Goal: Transaction & Acquisition: Purchase product/service

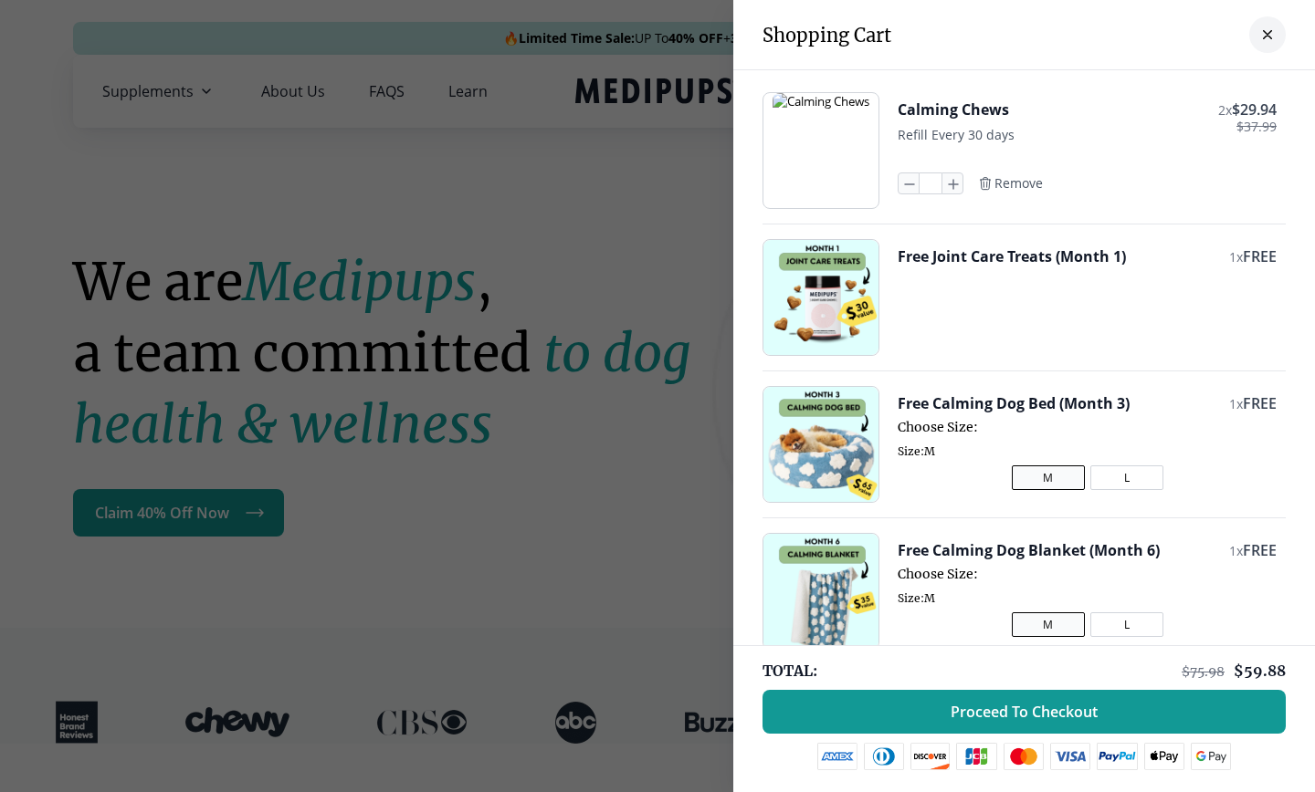
click at [502, 231] on div at bounding box center [657, 396] width 1315 height 792
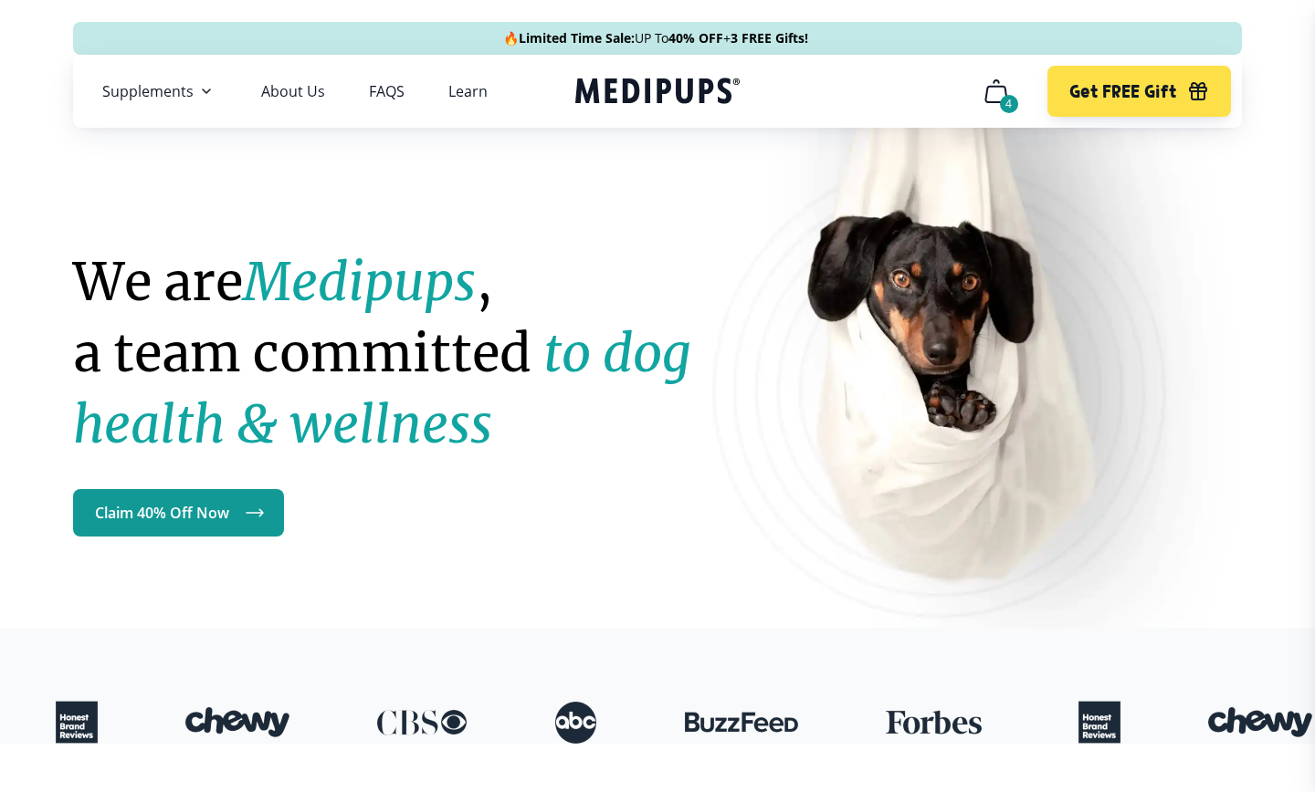
click at [988, 84] on icon "cart" at bounding box center [995, 91] width 29 height 29
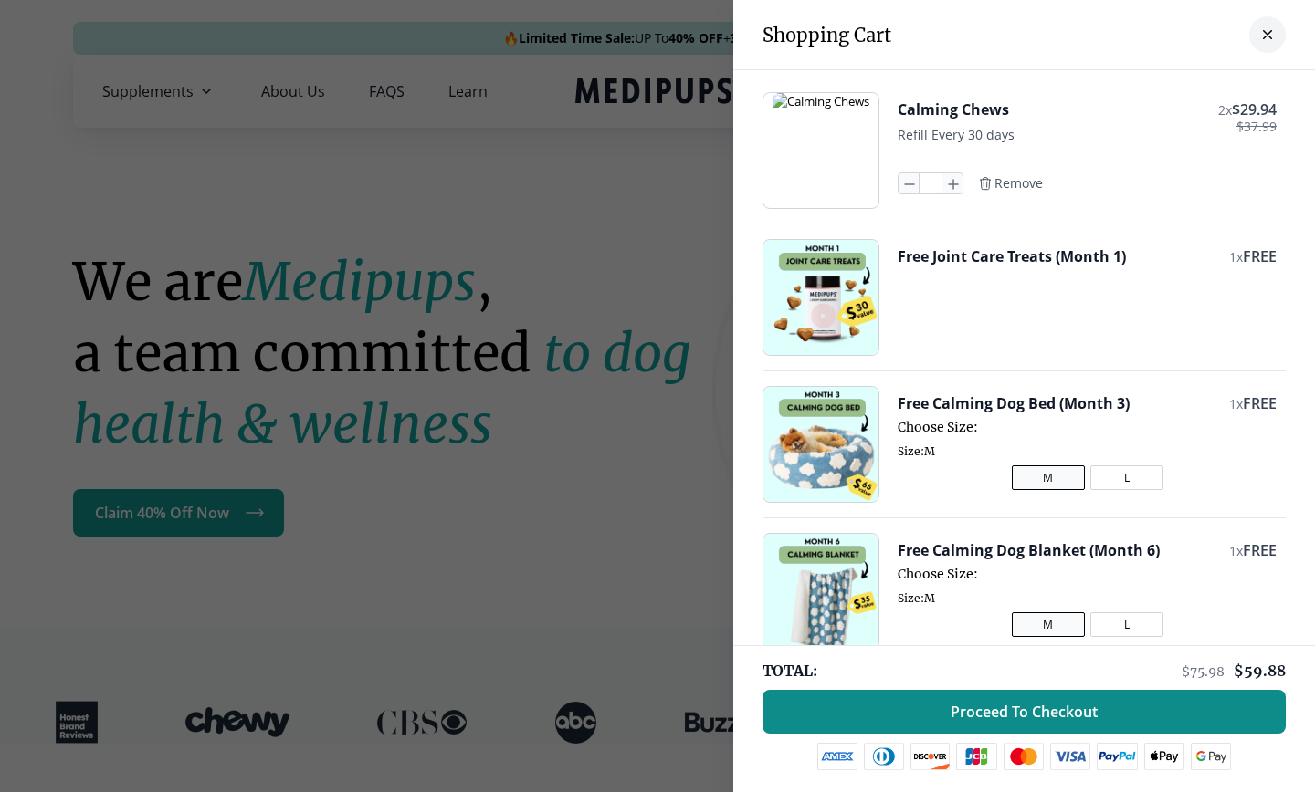
click at [969, 708] on span "Proceed To Checkout" at bounding box center [1023, 712] width 147 height 18
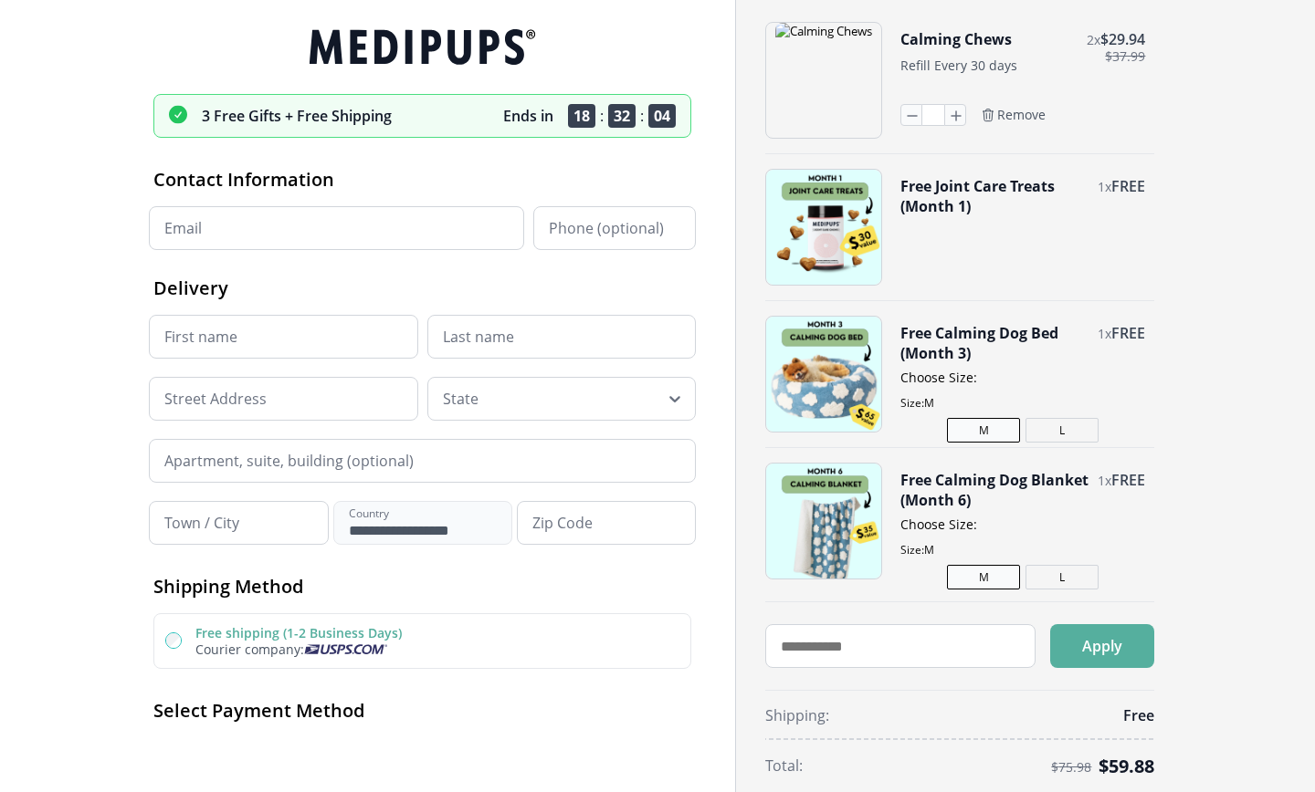
click at [424, 47] on icon at bounding box center [416, 47] width 215 height 36
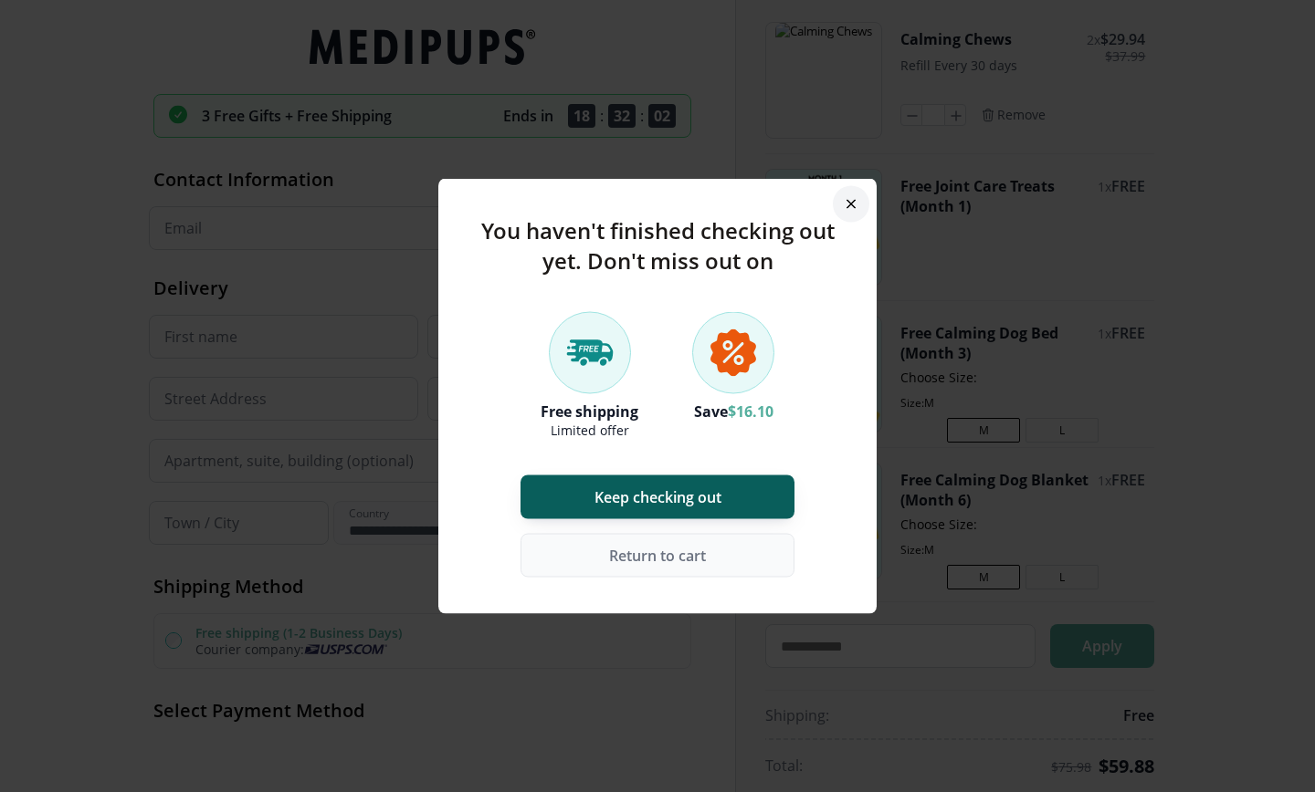
click at [836, 210] on button "button" at bounding box center [851, 204] width 37 height 37
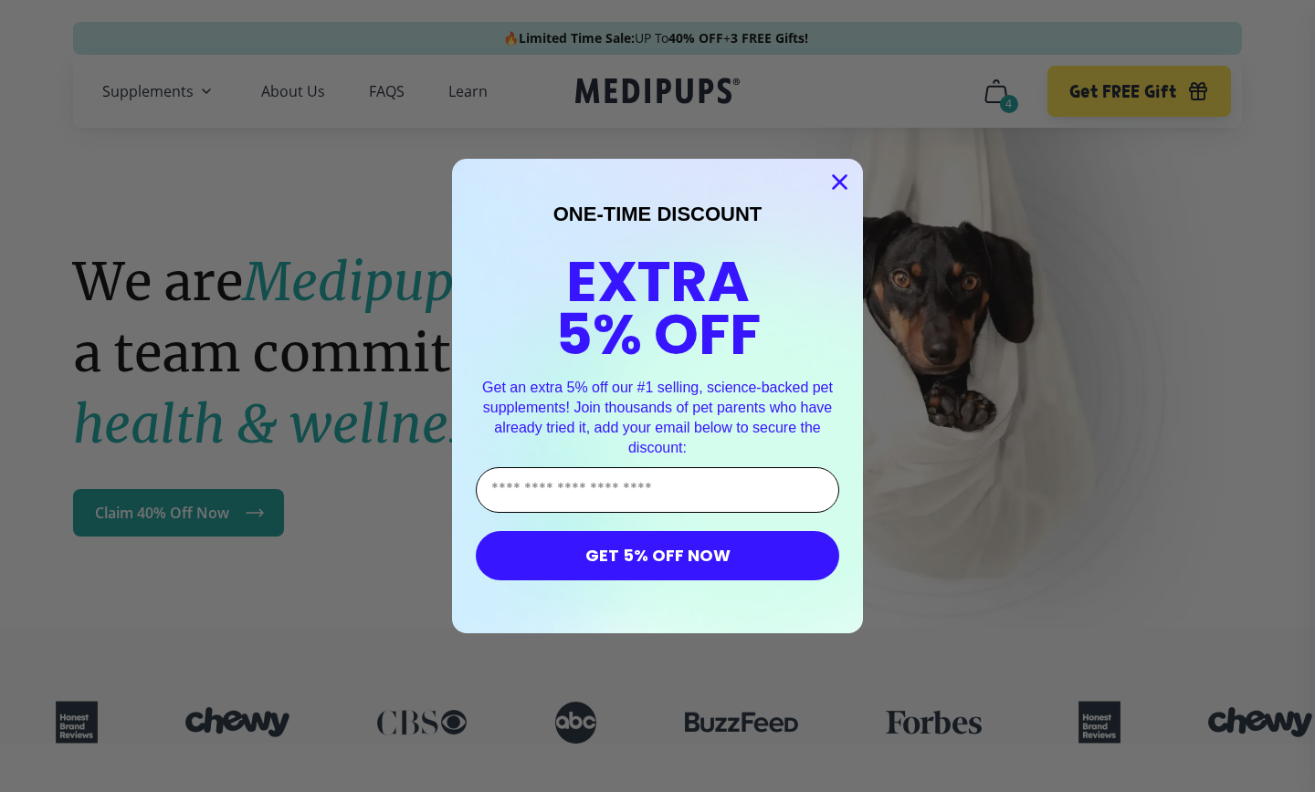
click at [666, 491] on input "Enter Your Email Address" at bounding box center [657, 490] width 363 height 46
click at [666, 490] on input "Enter Your Email Address" at bounding box center [657, 490] width 363 height 46
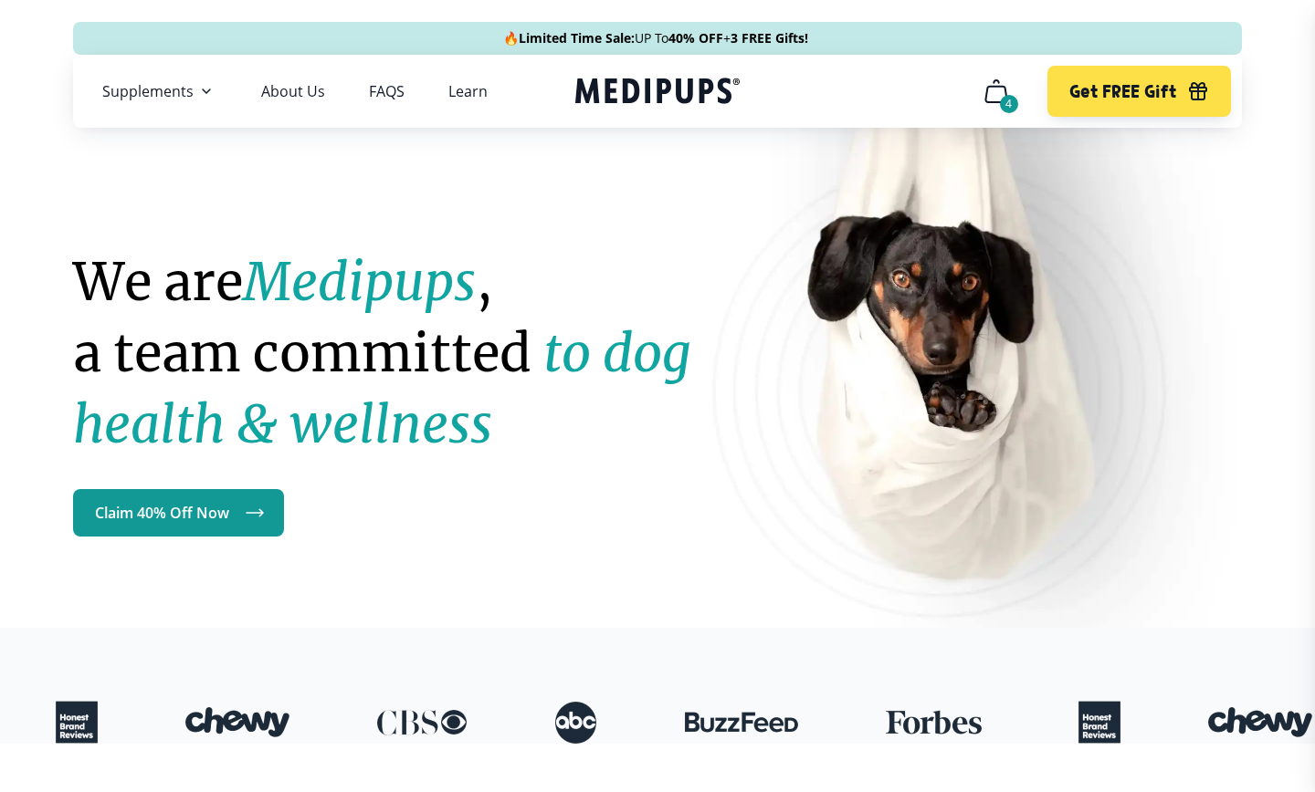
click at [900, 422] on div "Close dialog ONE-TIME DISCOUNT EXTRA 5% OFF Get an extra 5% off our #1 selling,…" at bounding box center [657, 396] width 1315 height 792
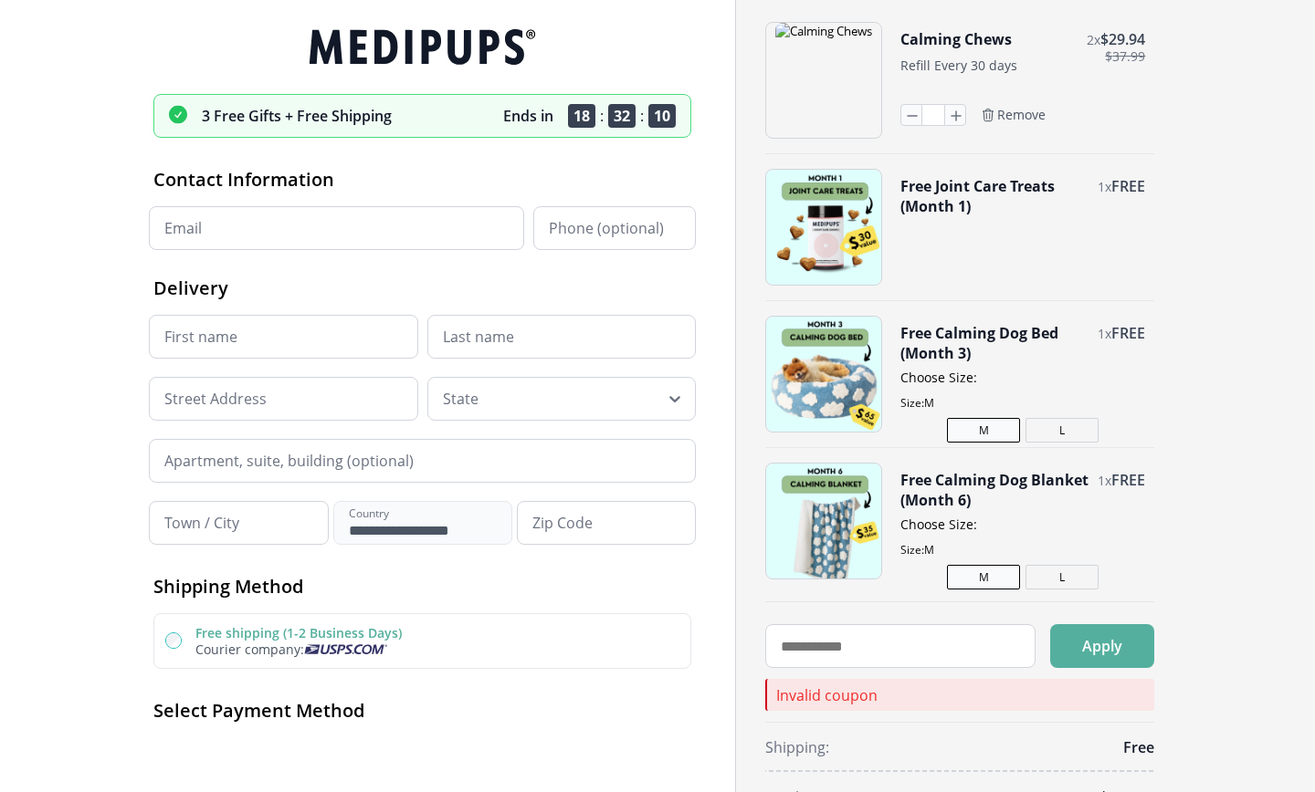
click at [430, 43] on icon at bounding box center [422, 47] width 538 height 36
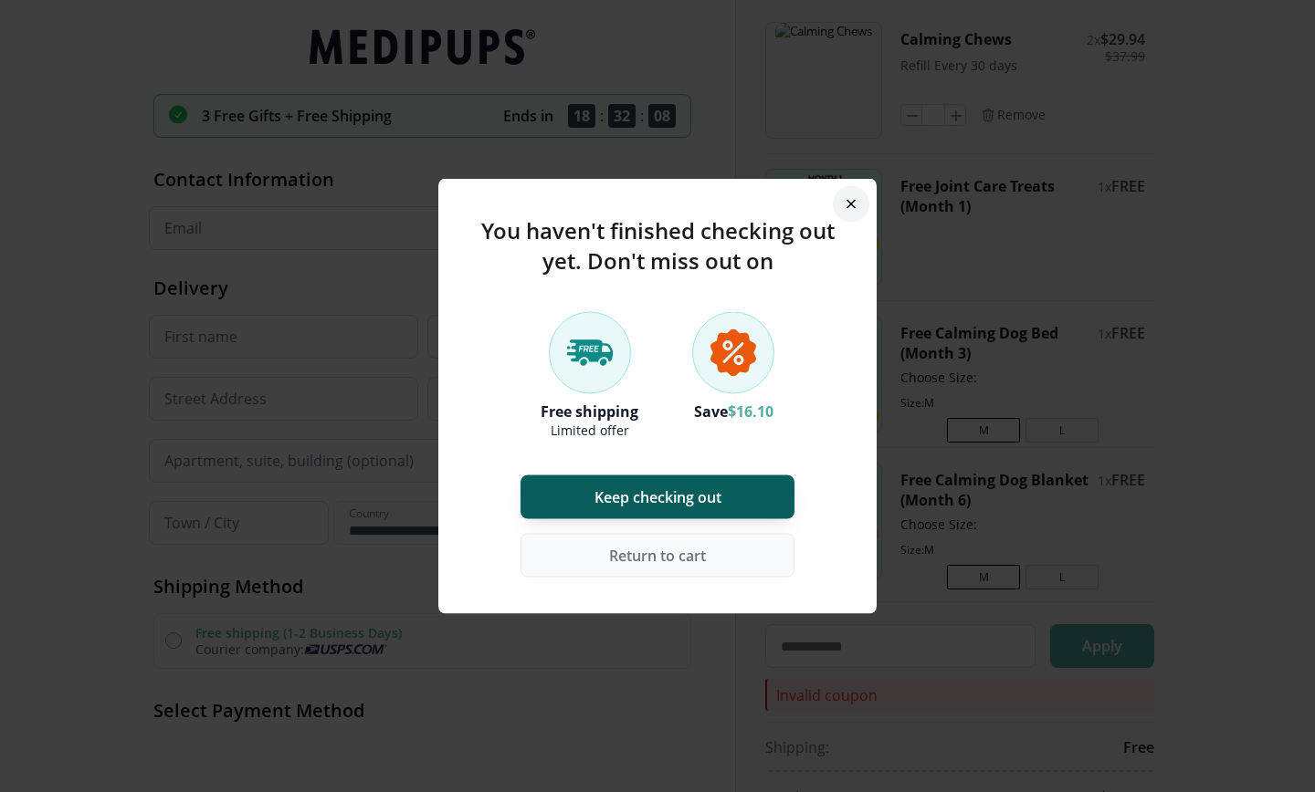
click at [852, 200] on icon "button" at bounding box center [850, 204] width 9 height 9
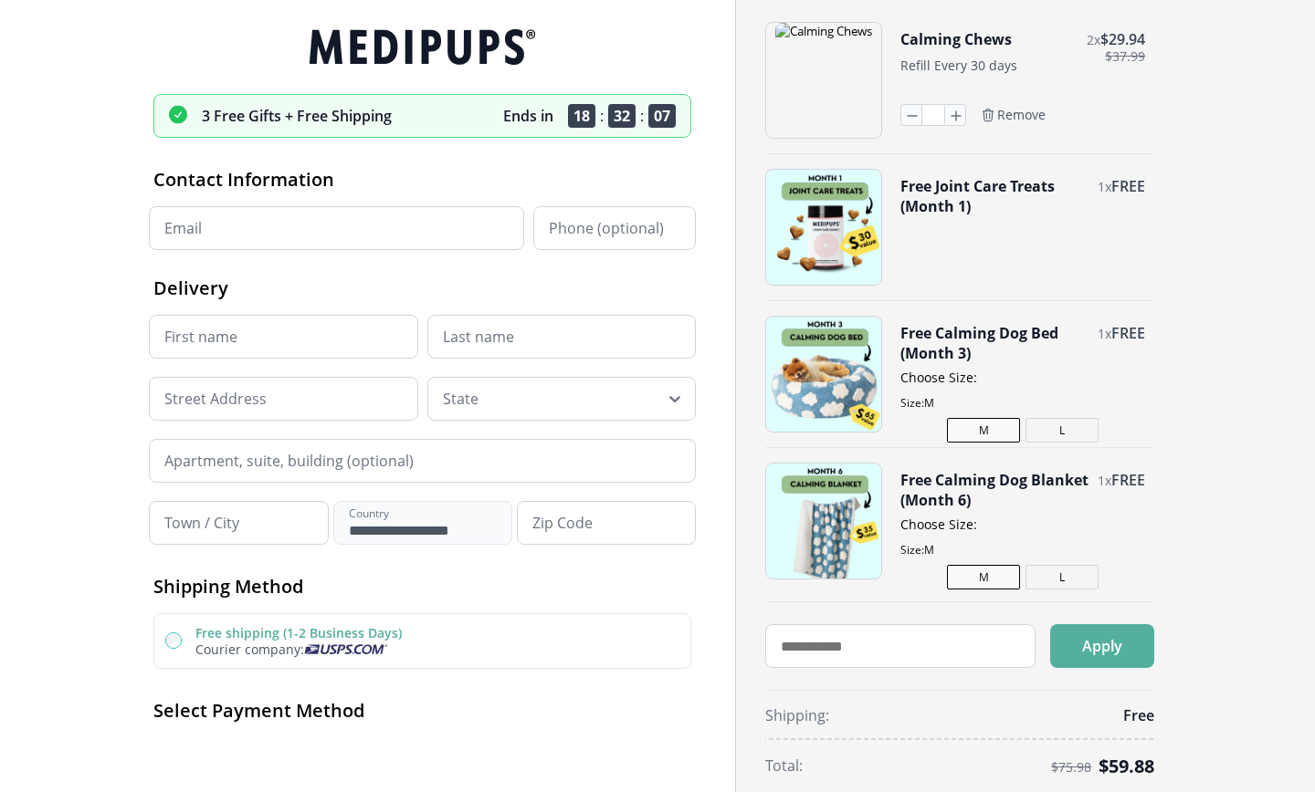
click at [471, 56] on icon at bounding box center [422, 47] width 538 height 36
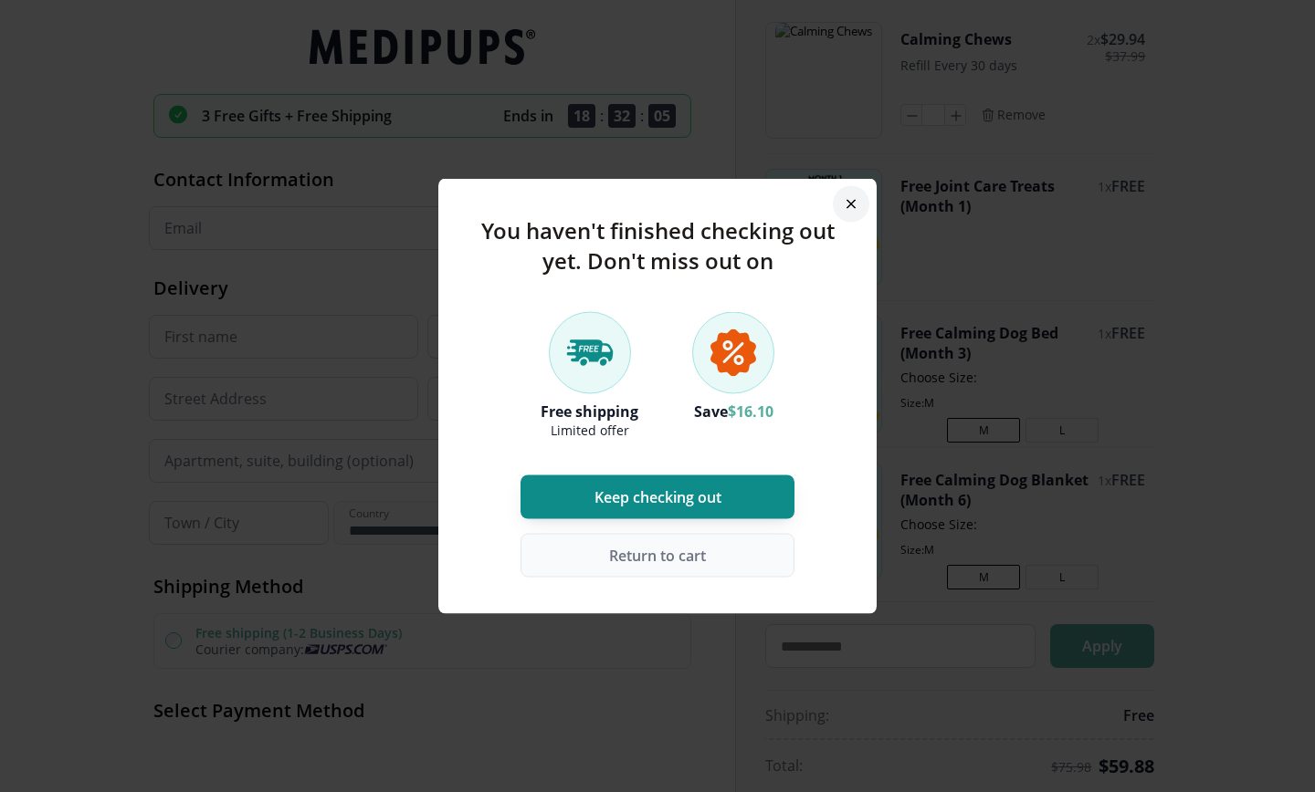
click at [666, 503] on span "Keep checking out" at bounding box center [657, 497] width 127 height 18
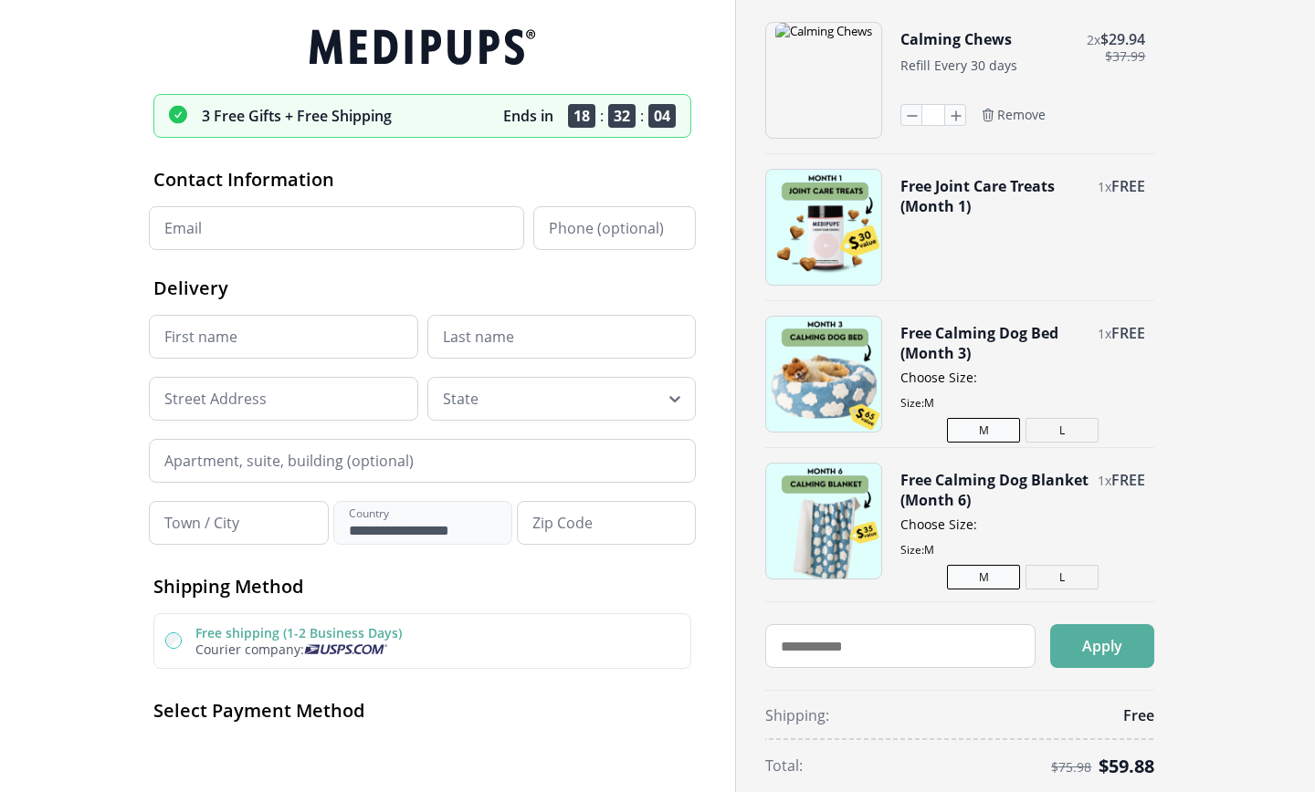
click at [478, 63] on icon at bounding box center [422, 47] width 538 height 36
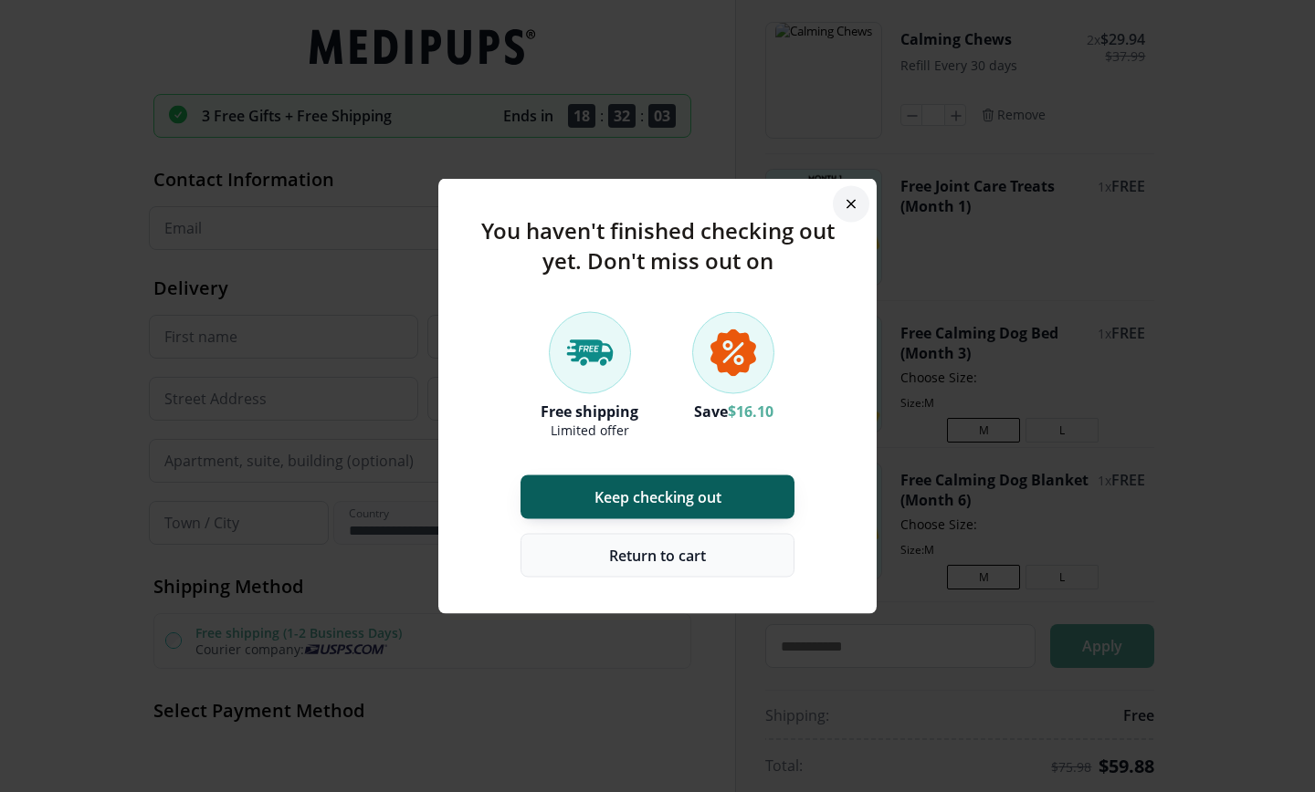
click at [619, 553] on span "Return to cart" at bounding box center [657, 556] width 97 height 18
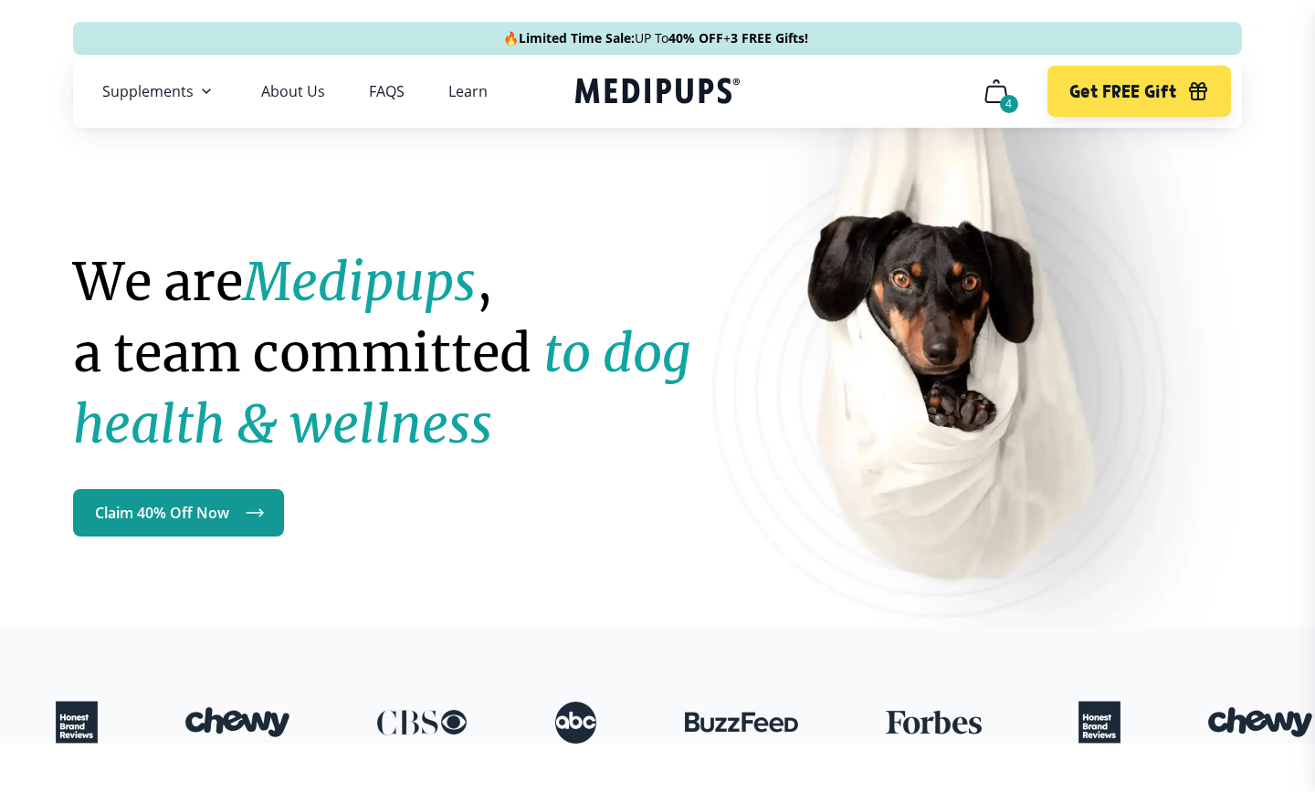
click at [1001, 98] on div "4" at bounding box center [1009, 104] width 18 height 18
